Goal: Find specific page/section: Find specific page/section

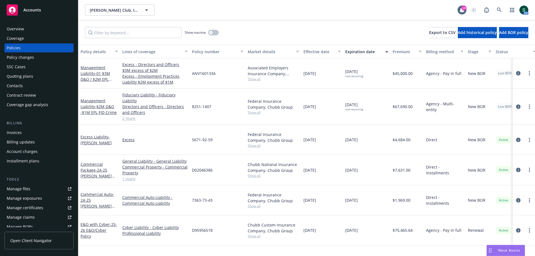
click at [29, 9] on span "Accounts" at bounding box center [32, 10] width 18 height 4
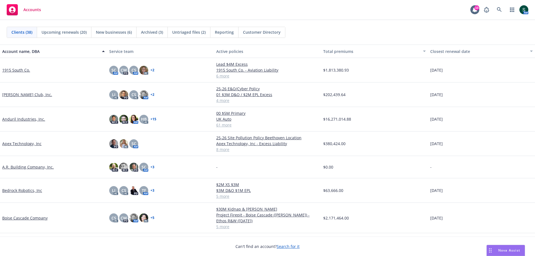
click at [16, 116] on link "Anduril Industries, Inc." at bounding box center [23, 119] width 43 height 6
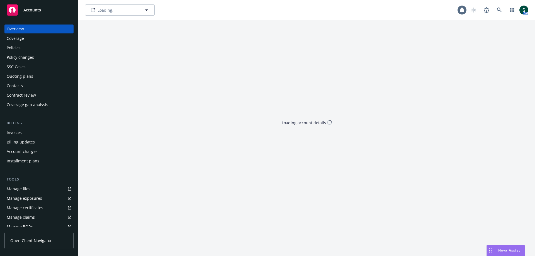
click at [17, 119] on div "Overview Coverage Policies Policy changes SSC Cases Quoting plans Contacts Cont…" at bounding box center [38, 180] width 69 height 310
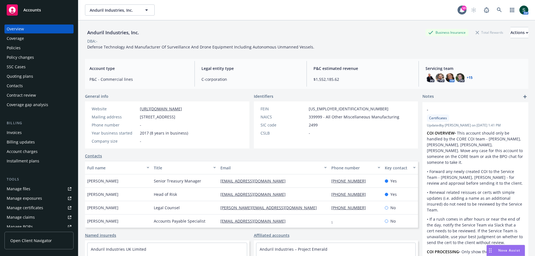
click at [15, 48] on div "Policies" at bounding box center [14, 47] width 14 height 9
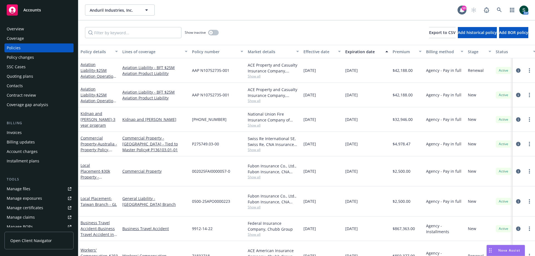
click at [212, 36] on div "Show inactive" at bounding box center [202, 32] width 34 height 11
click at [213, 32] on div "button" at bounding box center [211, 33] width 4 height 4
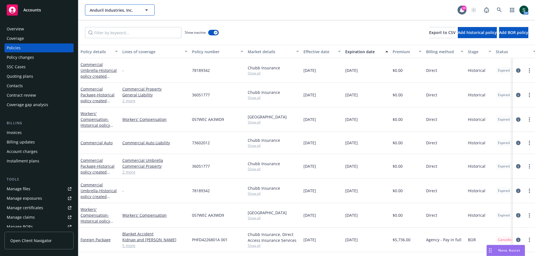
click at [96, 8] on span "Anduril Industries, Inc." at bounding box center [114, 10] width 48 height 6
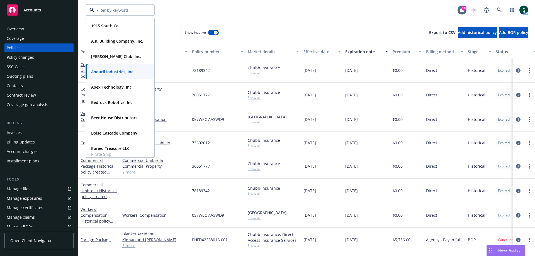
drag, startPoint x: 322, startPoint y: 12, endPoint x: 291, endPoint y: 13, distance: 30.7
click at [319, 12] on div "1915 South Co. Type Commercial FEIN [US_EMPLOYER_IDENTIFICATION_NUMBER] A.R. Bu…" at bounding box center [271, 9] width 372 height 11
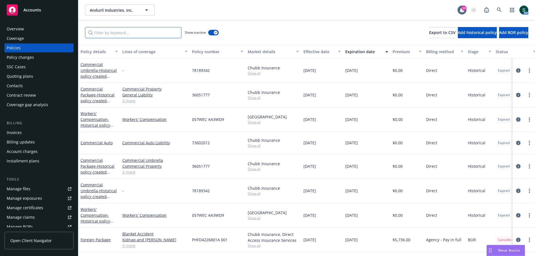
click at [154, 31] on input "Filter by keyword..." at bounding box center [133, 32] width 96 height 11
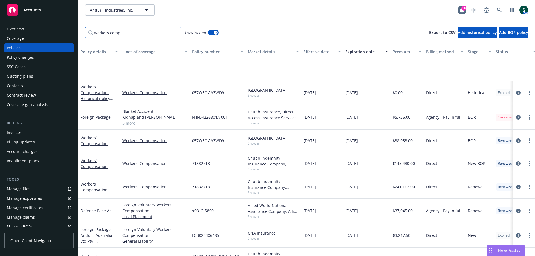
scroll to position [139, 0]
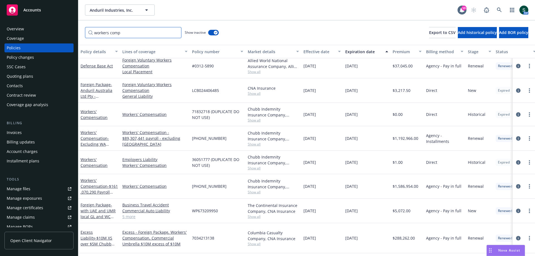
type input "workers comp"
click at [90, 33] on input "workers comp" at bounding box center [133, 32] width 96 height 11
drag, startPoint x: 116, startPoint y: 38, endPoint x: 135, endPoint y: 33, distance: 18.8
click at [135, 33] on div "workers comp Show inactive Export to CSV Add historical policy Add BOR policy" at bounding box center [306, 32] width 457 height 25
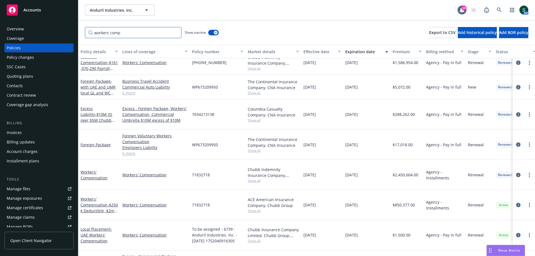
scroll to position [251, 0]
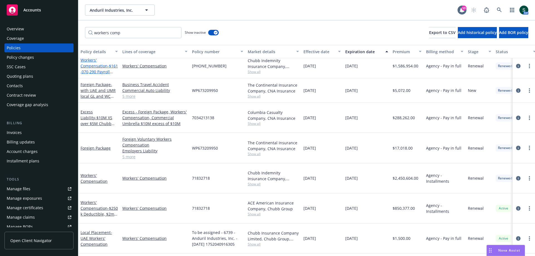
click at [96, 65] on link "Workers' Compensation - $161,070,290 Payroll excluding WA [GEOGRAPHIC_DATA]" at bounding box center [99, 80] width 37 height 46
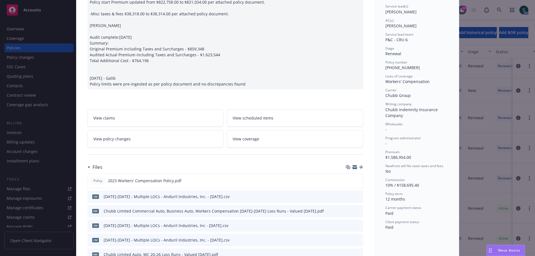
scroll to position [111, 0]
